Goal: Book appointment/travel/reservation

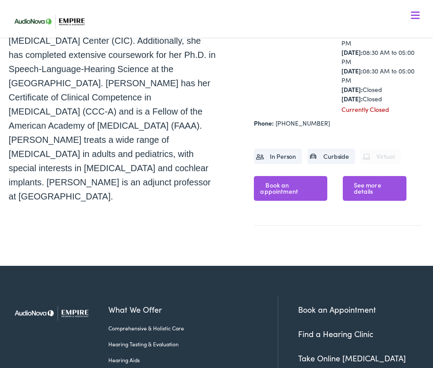
scroll to position [293, 0]
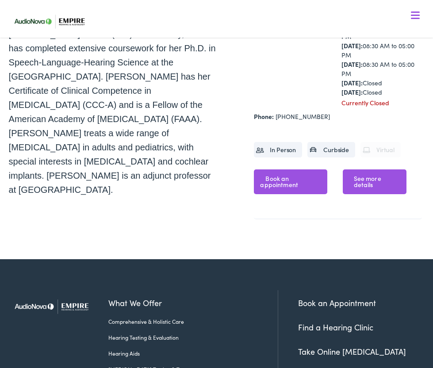
click at [366, 178] on link "See more details" at bounding box center [374, 181] width 64 height 25
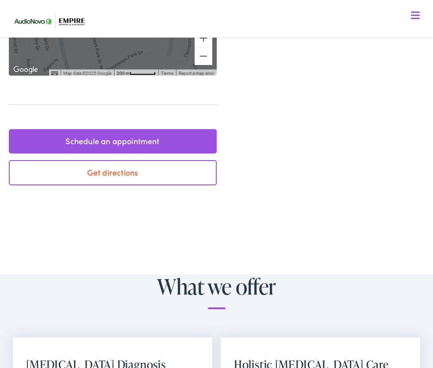
scroll to position [360, 0]
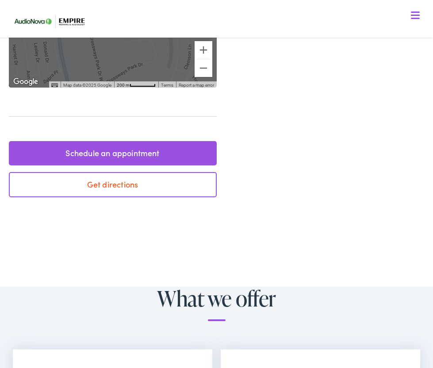
click at [135, 151] on link "Schedule an appointment" at bounding box center [113, 153] width 208 height 25
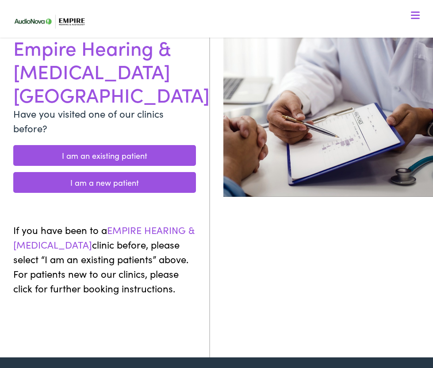
scroll to position [93, 0]
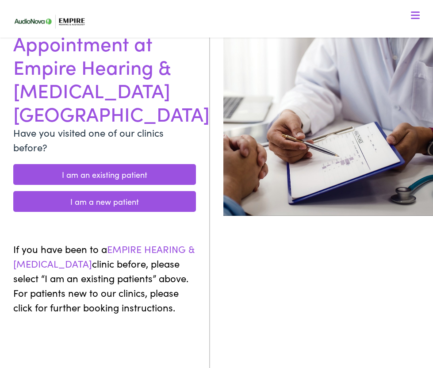
click at [118, 164] on link "I am an existing patient" at bounding box center [104, 174] width 182 height 21
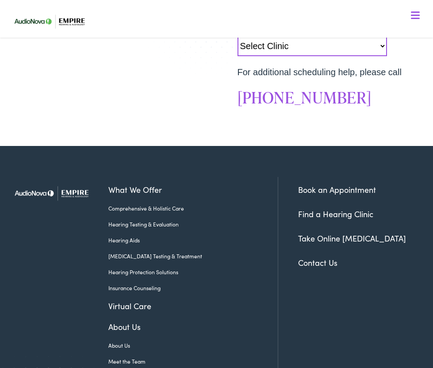
scroll to position [302, 0]
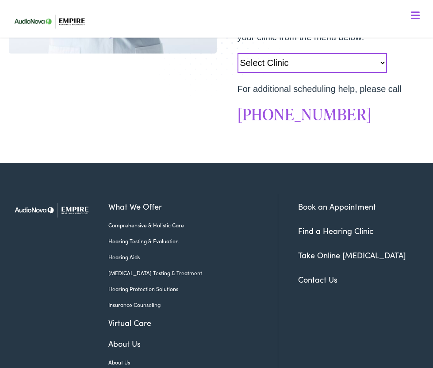
click at [330, 61] on select "Select Clinic Norwich-NY-AudioNova 43 Hale Street Amherst-NY-AudioNova 315 Albe…" at bounding box center [311, 63] width 149 height 20
select select "https://empirehearing.alpacaaudiology.com/locations/woodbury-ny/"
click at [237, 53] on select "Select Clinic Norwich-NY-AudioNova 43 Hale Street Amherst-NY-AudioNova 315 Albe…" at bounding box center [311, 63] width 149 height 20
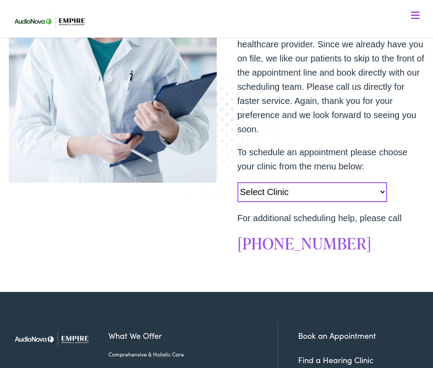
scroll to position [0, 0]
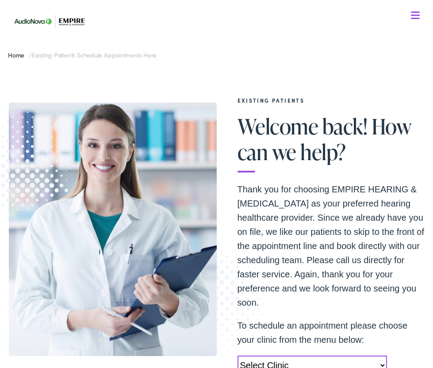
click at [67, 23] on img at bounding box center [53, 21] width 88 height 31
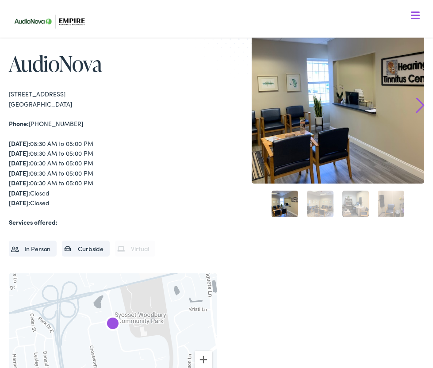
scroll to position [8, 0]
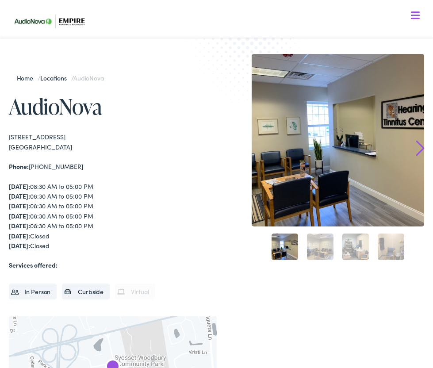
click at [317, 251] on link "2" at bounding box center [320, 246] width 27 height 27
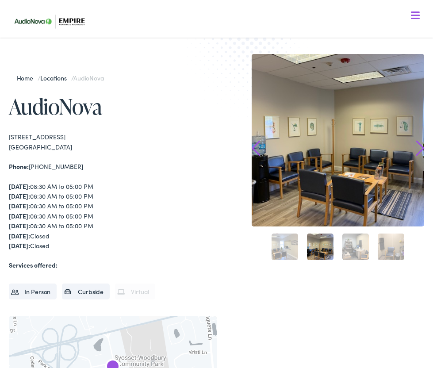
click at [363, 248] on link "3" at bounding box center [355, 246] width 27 height 27
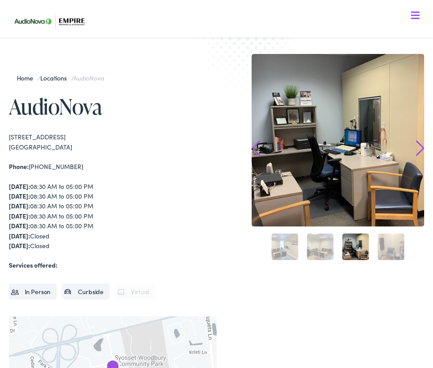
click at [386, 249] on link "4" at bounding box center [390, 246] width 27 height 27
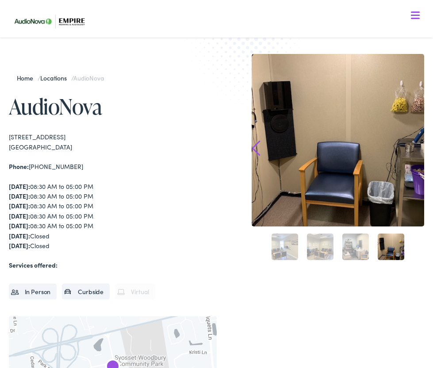
drag, startPoint x: 68, startPoint y: 146, endPoint x: 8, endPoint y: 140, distance: 60.8
click at [8, 140] on div "Home / Locations / AudioNova AudioNova ← Move left → Move right ↑ Move up ↓ Mov…" at bounding box center [216, 305] width 433 height 564
copy div "[STREET_ADDRESS]"
